Goal: Task Accomplishment & Management: Complete application form

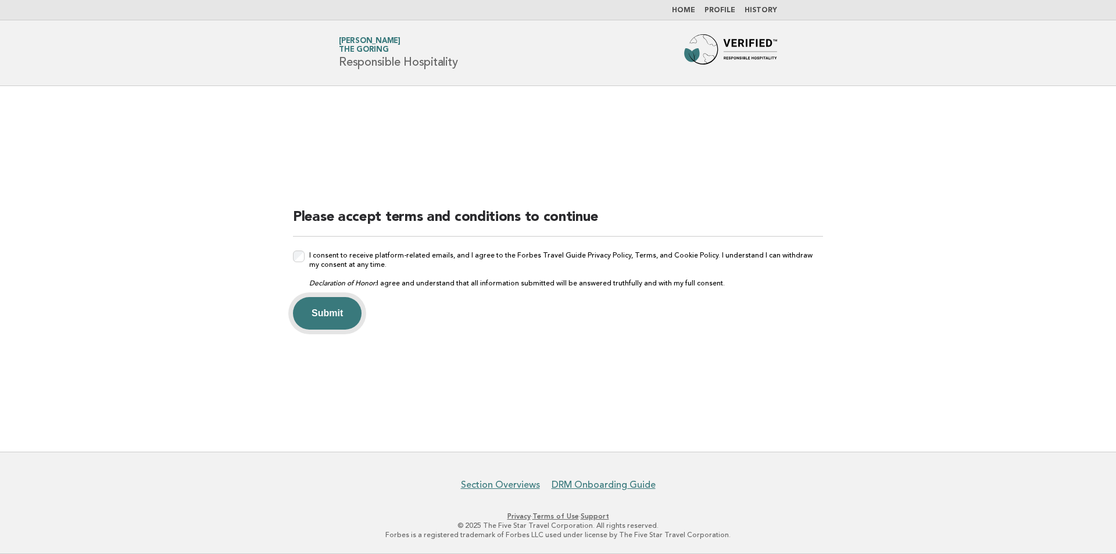
click at [318, 312] on button "Submit" at bounding box center [327, 313] width 69 height 33
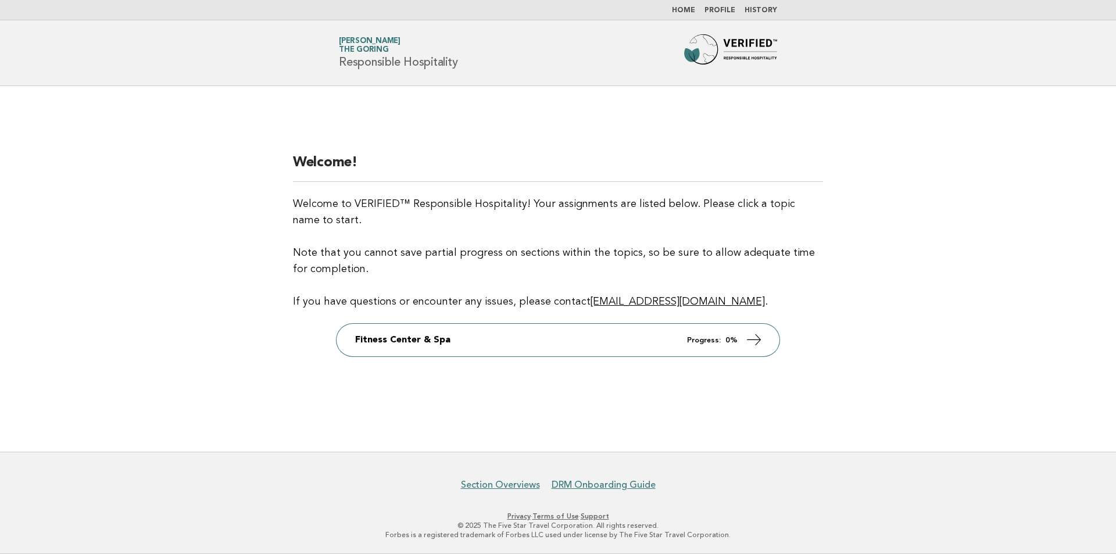
click at [668, 390] on div "Welcome! Welcome to VERIFIED™ Responsible Hospitality! Your assignments are lis…" at bounding box center [558, 268] width 558 height 259
click at [684, 10] on link "Home" at bounding box center [683, 10] width 23 height 7
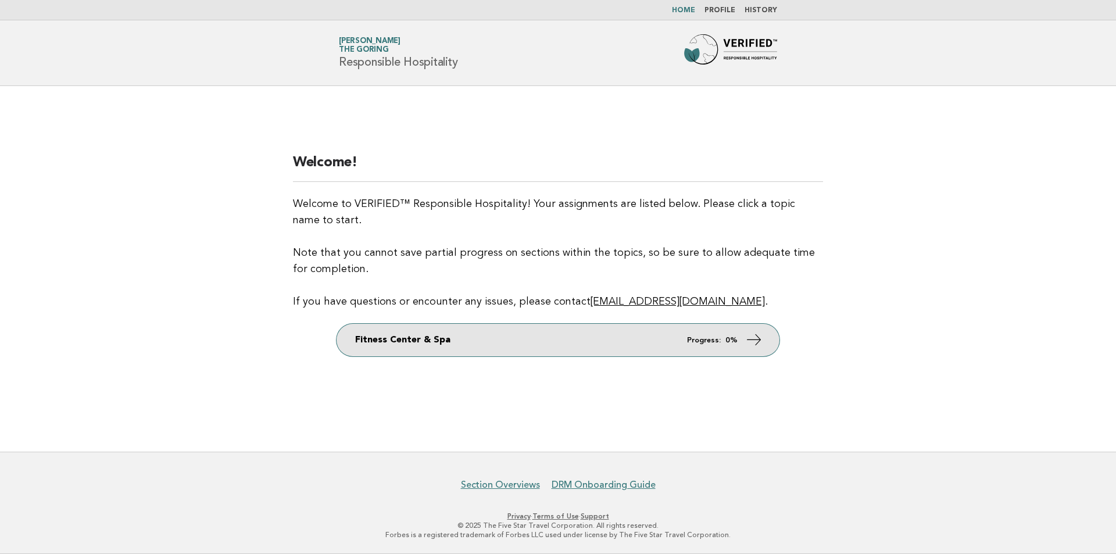
click at [442, 341] on link "Fitness Center & Spa Progress: 0%" at bounding box center [558, 340] width 443 height 33
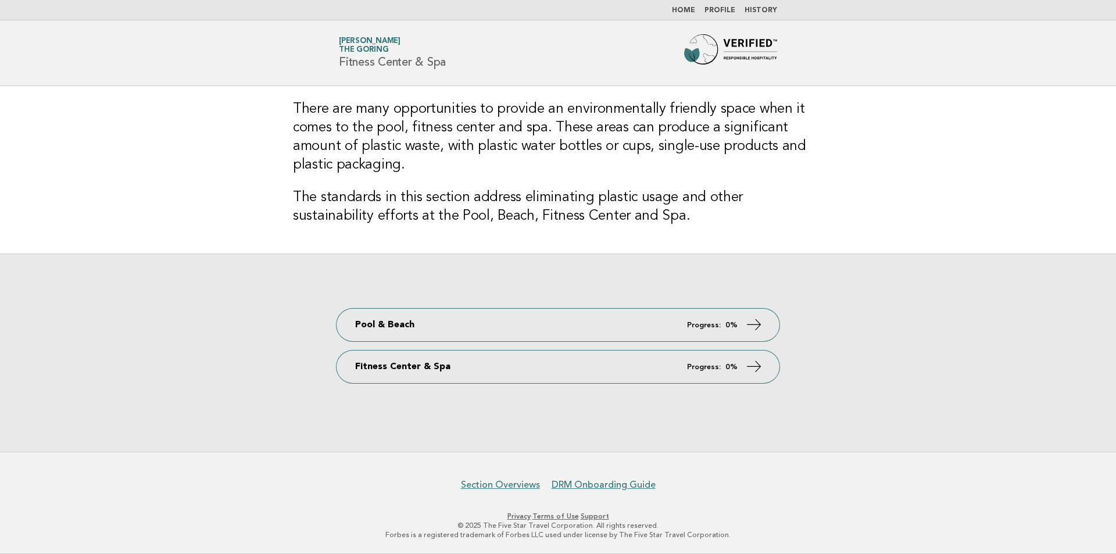
click at [360, 42] on link "Sophie Ford The Goring" at bounding box center [370, 45] width 62 height 16
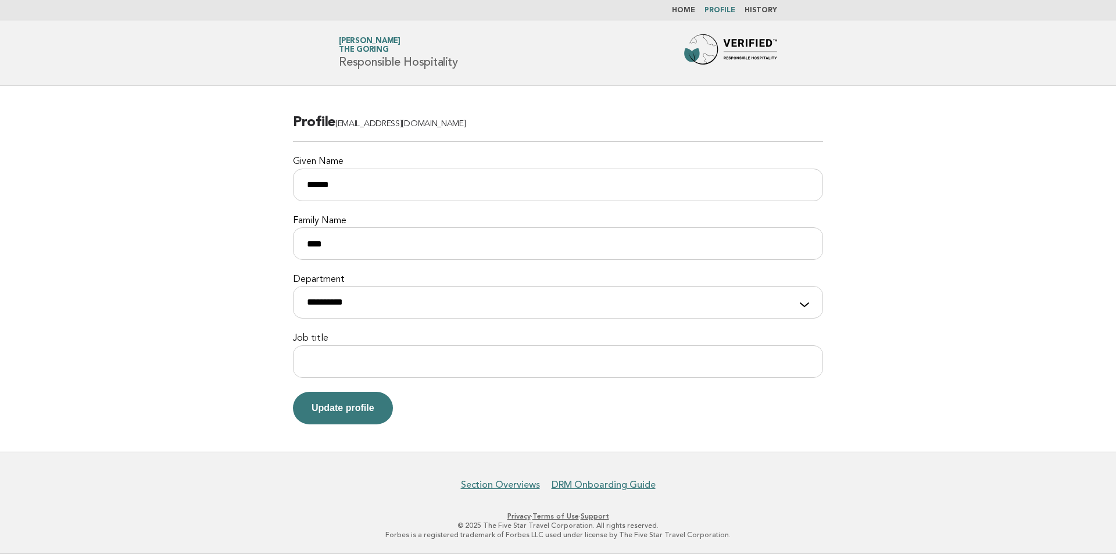
click at [761, 9] on link "History" at bounding box center [761, 10] width 33 height 7
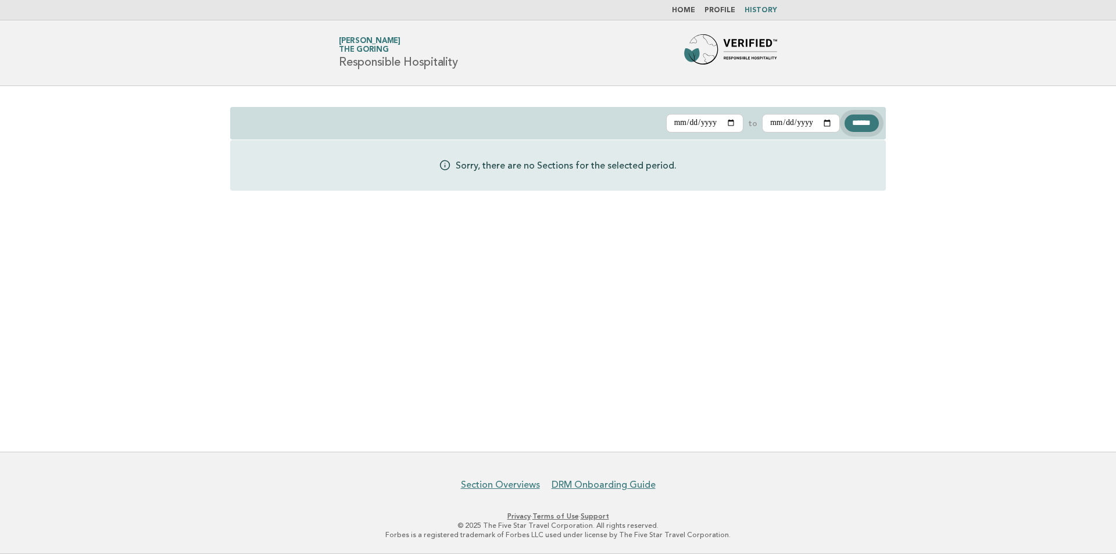
click at [854, 124] on input "******" at bounding box center [862, 123] width 34 height 17
click at [725, 8] on link "Profile" at bounding box center [719, 10] width 31 height 7
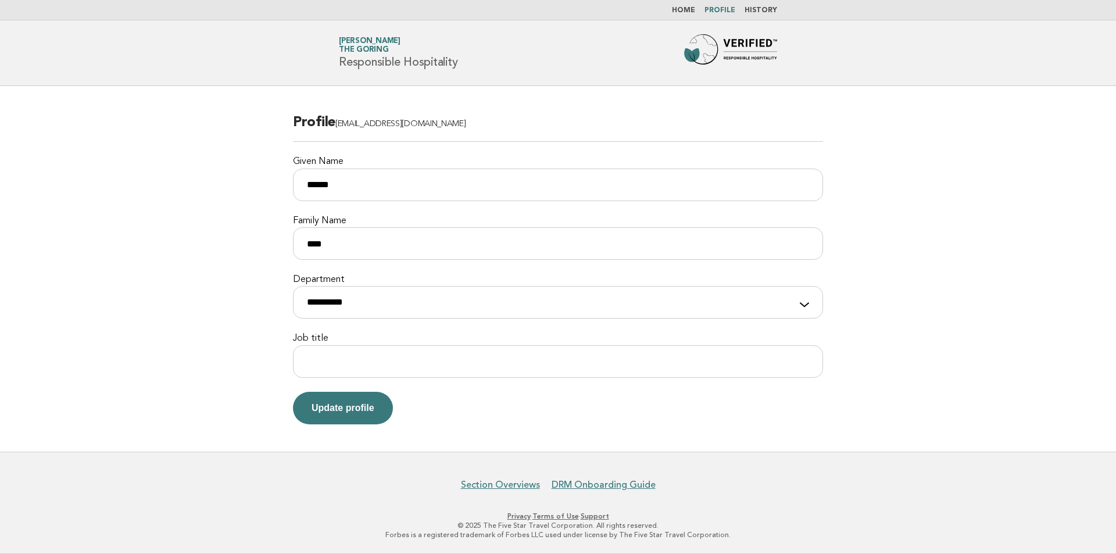
click at [685, 6] on li "Home" at bounding box center [683, 10] width 23 height 9
click at [689, 9] on link "Home" at bounding box center [683, 10] width 23 height 7
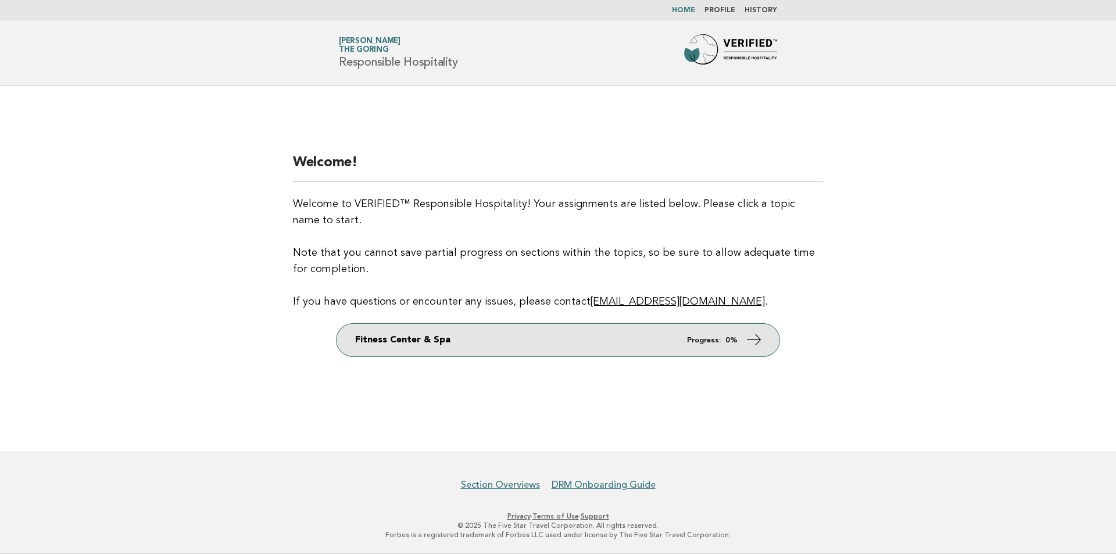
click at [396, 339] on link "Fitness Center & Spa Progress: 0%" at bounding box center [558, 340] width 443 height 33
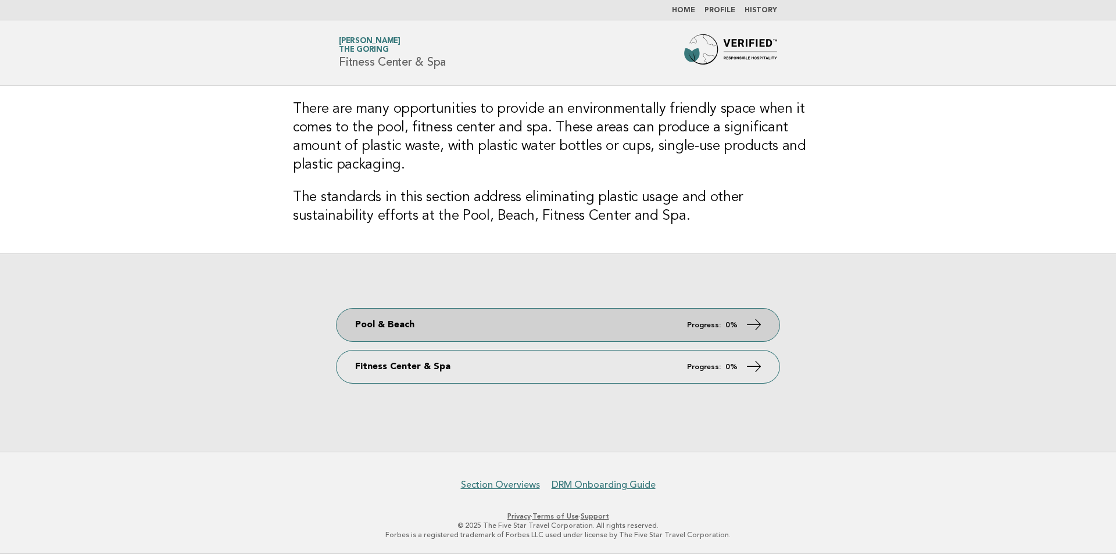
click at [750, 325] on icon at bounding box center [754, 324] width 17 height 17
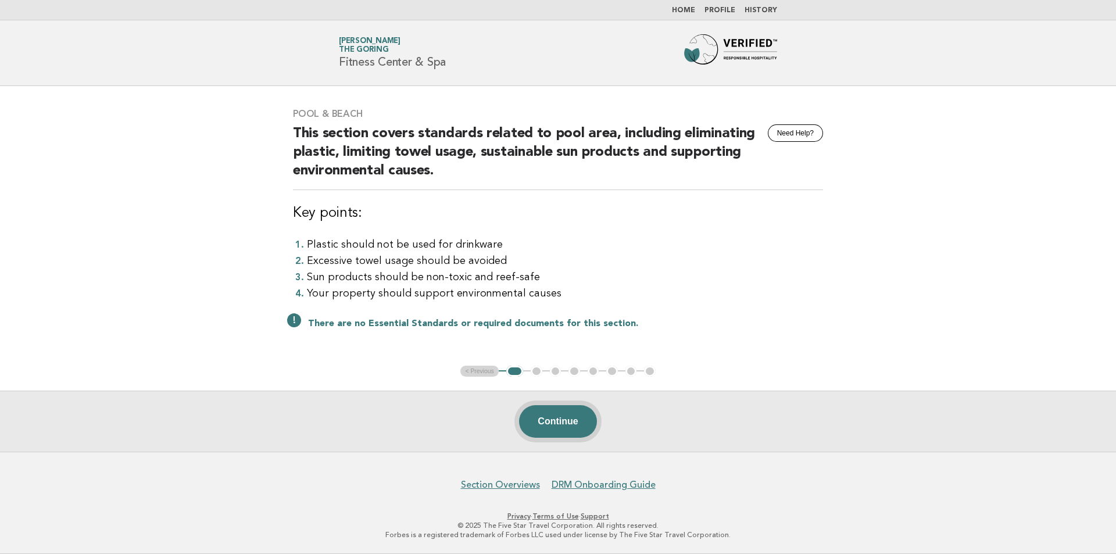
click at [581, 428] on button "Continue" at bounding box center [557, 421] width 77 height 33
